Goal: Task Accomplishment & Management: Complete application form

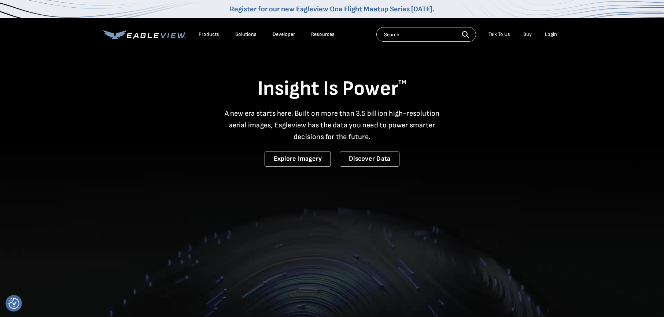
click at [550, 36] on div "Login" at bounding box center [551, 34] width 12 height 7
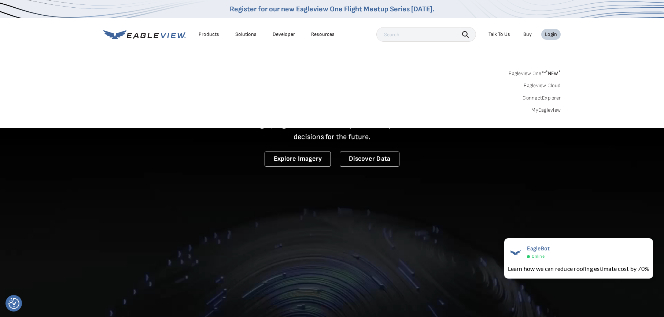
click at [548, 110] on link "MyEagleview" at bounding box center [545, 110] width 29 height 7
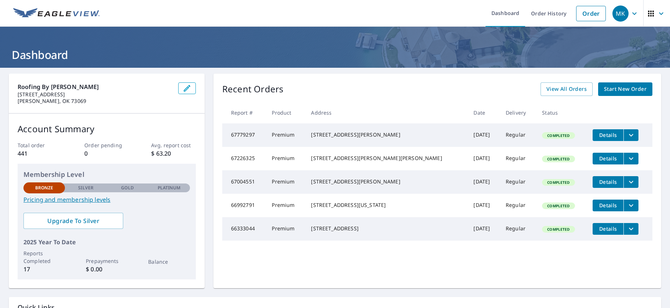
click at [616, 89] on span "Start New Order" at bounding box center [625, 89] width 43 height 9
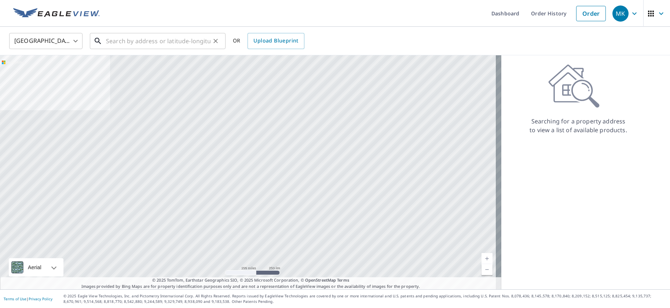
click at [190, 42] on input "text" at bounding box center [158, 41] width 104 height 21
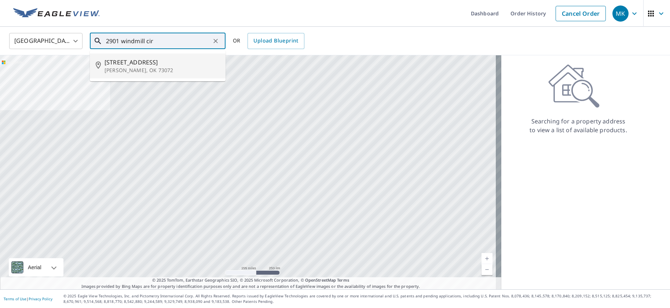
click at [129, 62] on span "2901 Windmill Cir" at bounding box center [161, 62] width 115 height 9
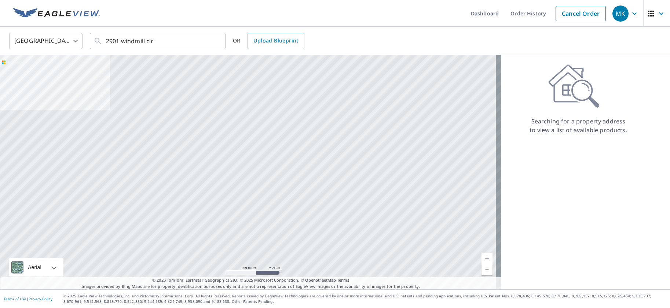
type input "2901 Windmill Cir Norman, OK 73072"
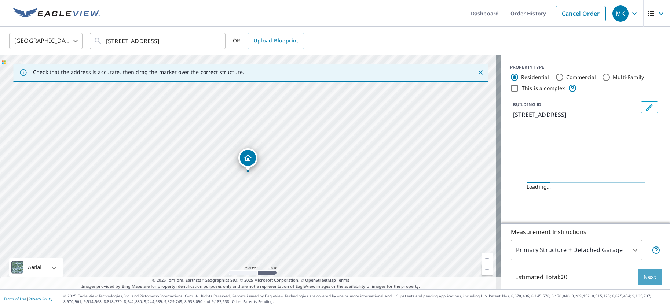
click at [643, 276] on span "Next" at bounding box center [649, 277] width 12 height 9
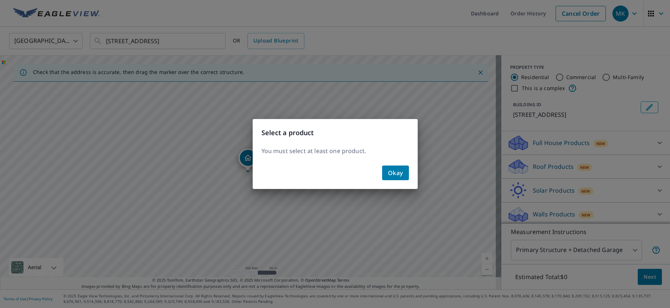
click at [391, 171] on span "Okay" at bounding box center [395, 173] width 15 height 10
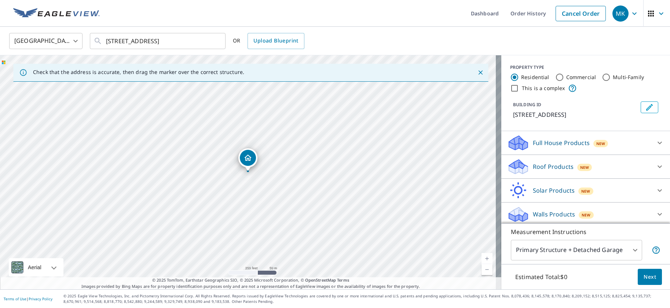
click at [553, 167] on p "Roof Products" at bounding box center [553, 166] width 41 height 9
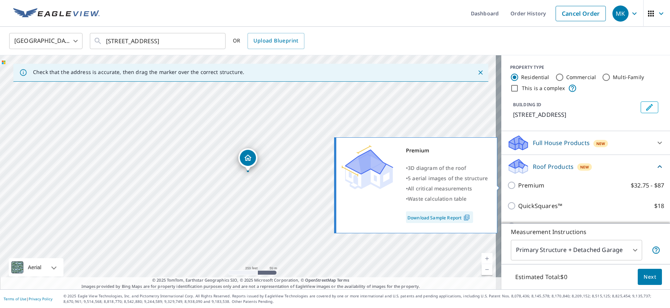
click at [508, 186] on input "Premium $32.75 - $87" at bounding box center [512, 185] width 11 height 9
checkbox input "true"
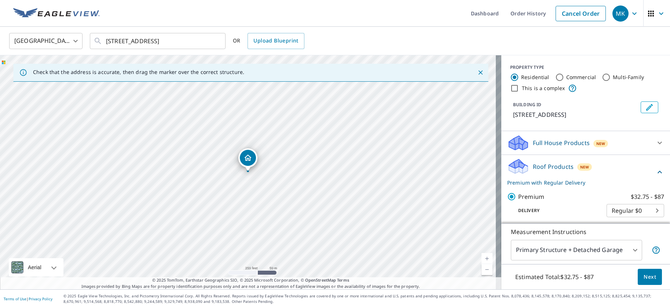
click at [643, 277] on span "Next" at bounding box center [649, 277] width 12 height 9
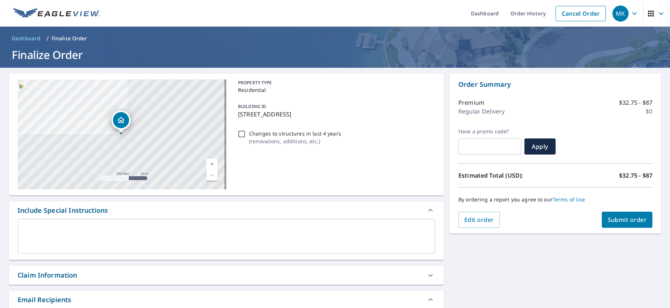
click at [607, 217] on span "Submit order" at bounding box center [626, 220] width 39 height 8
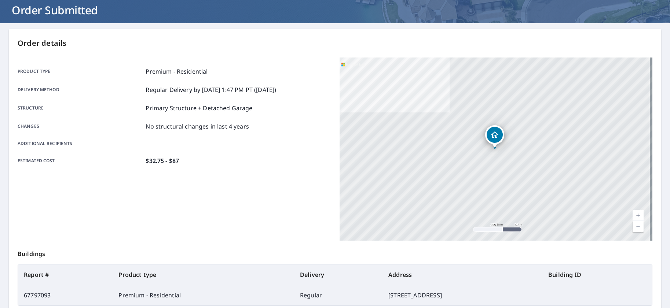
scroll to position [62, 0]
